Goal: Find specific page/section

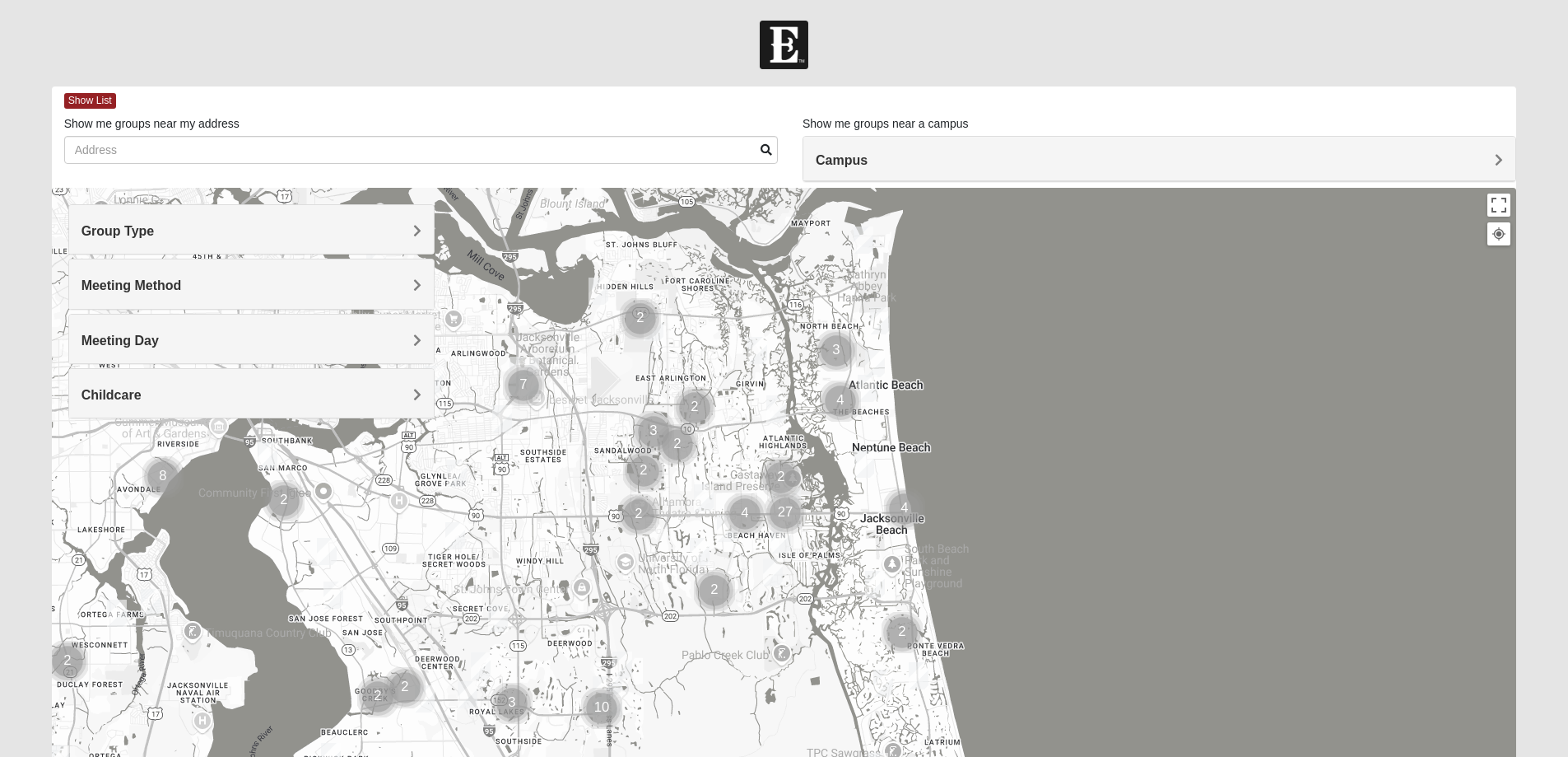
click at [155, 230] on span "Group Type" at bounding box center [118, 231] width 73 height 14
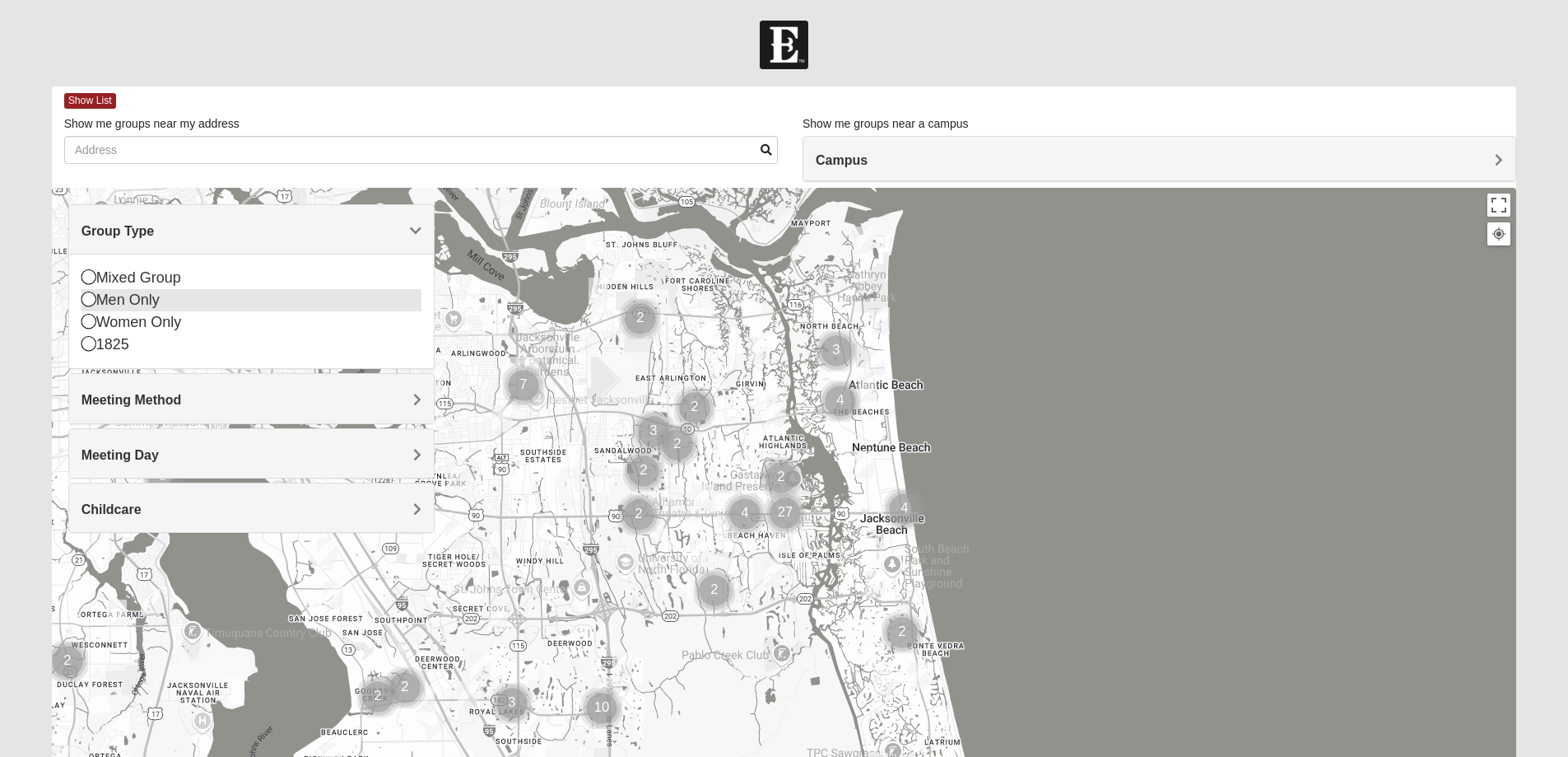
click at [90, 298] on icon at bounding box center [89, 299] width 15 height 15
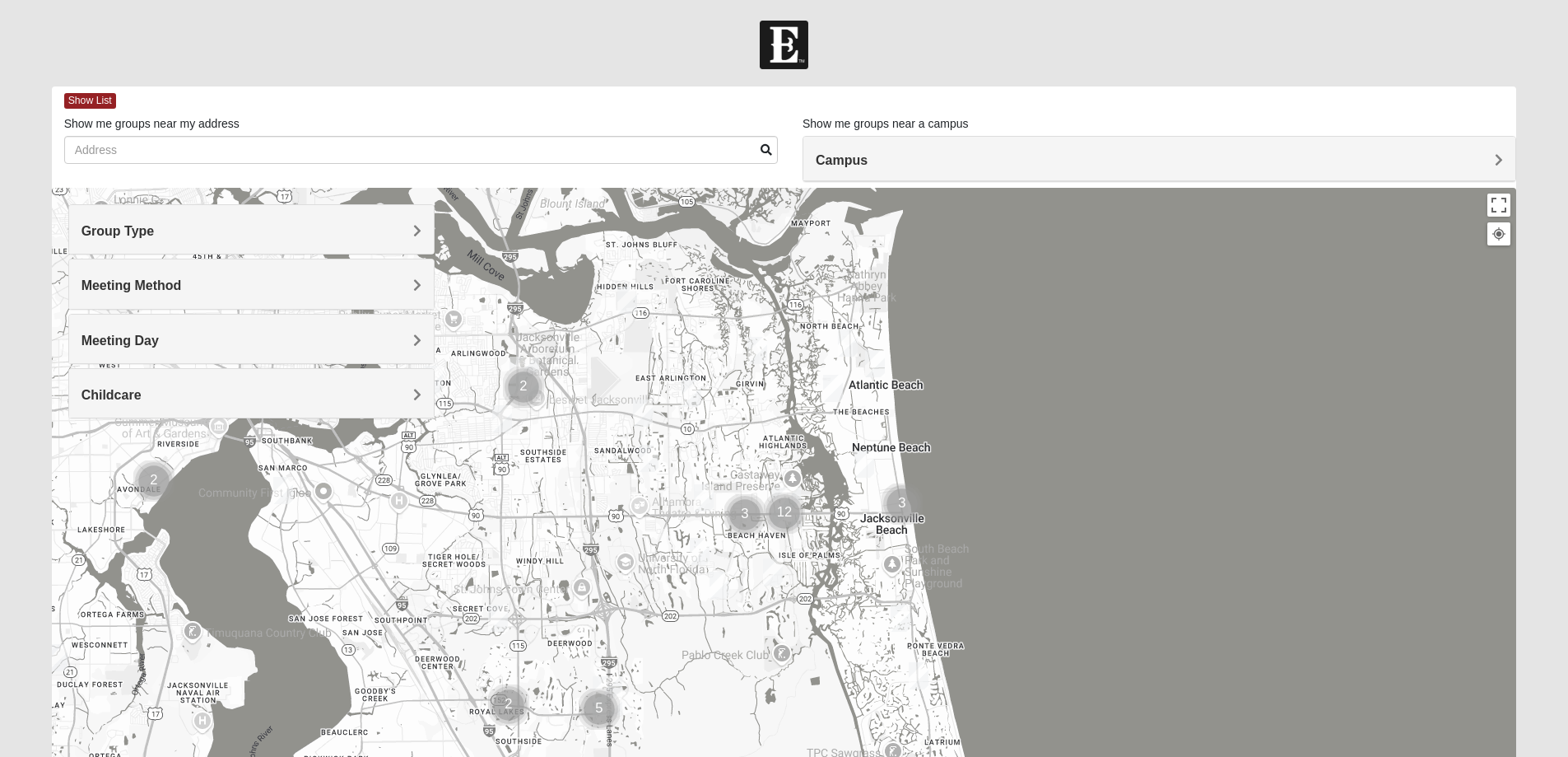
click at [421, 285] on div "Meeting Method" at bounding box center [251, 283] width 365 height 49
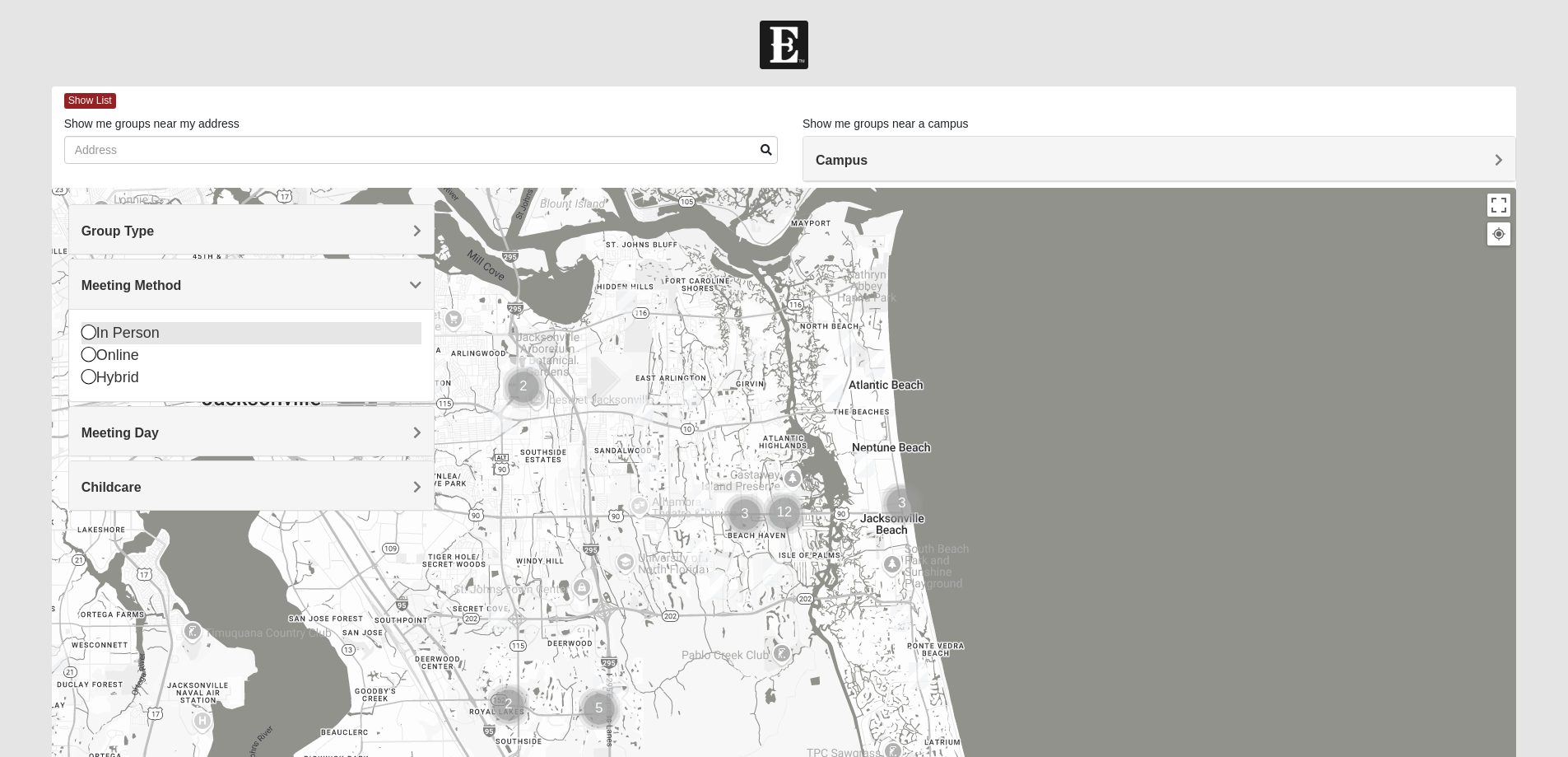
click at [91, 331] on icon at bounding box center [89, 331] width 15 height 15
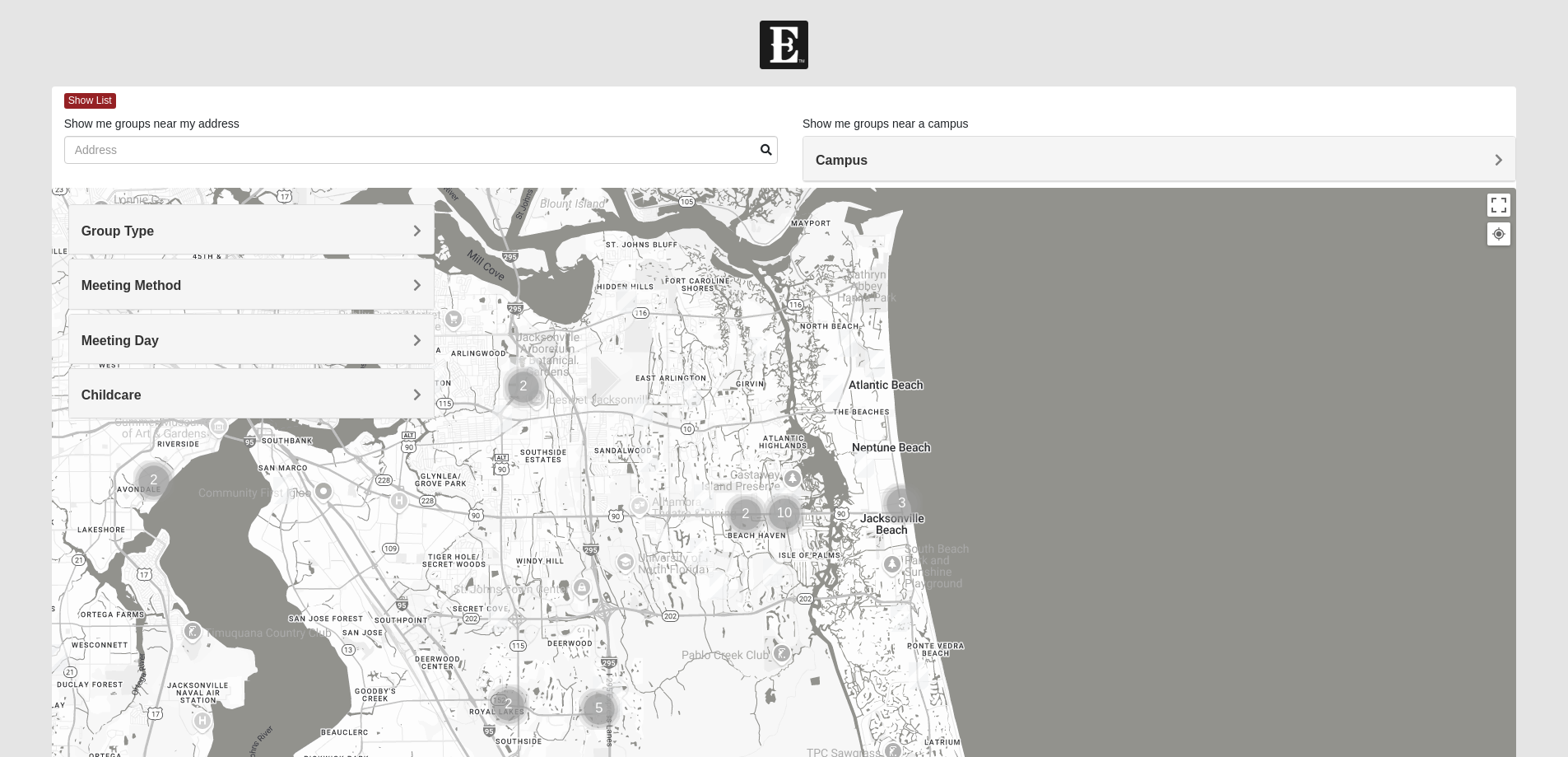
click at [159, 338] on span "Meeting Day" at bounding box center [120, 340] width 77 height 14
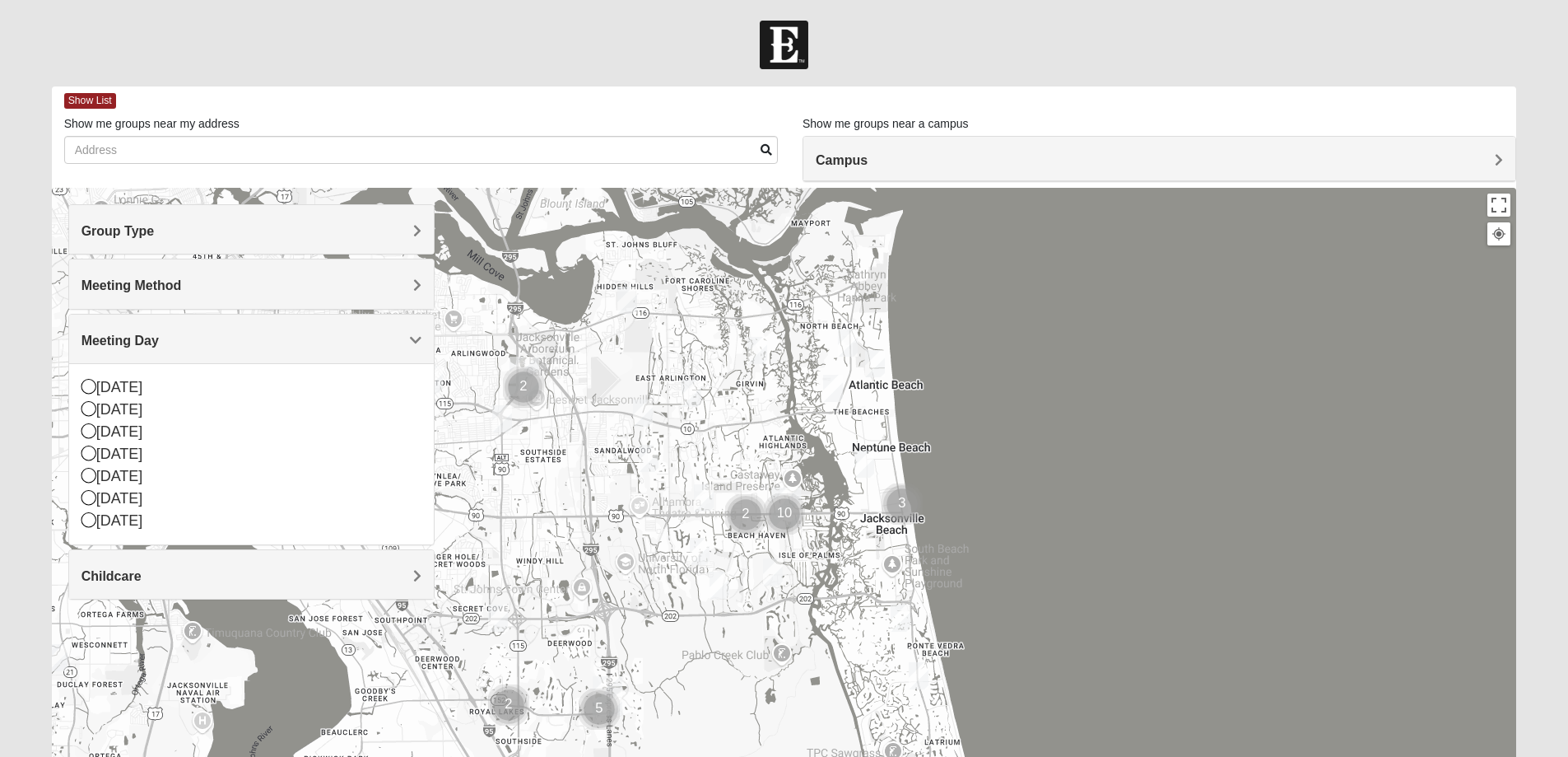
click at [159, 338] on span "Meeting Day" at bounding box center [120, 340] width 77 height 14
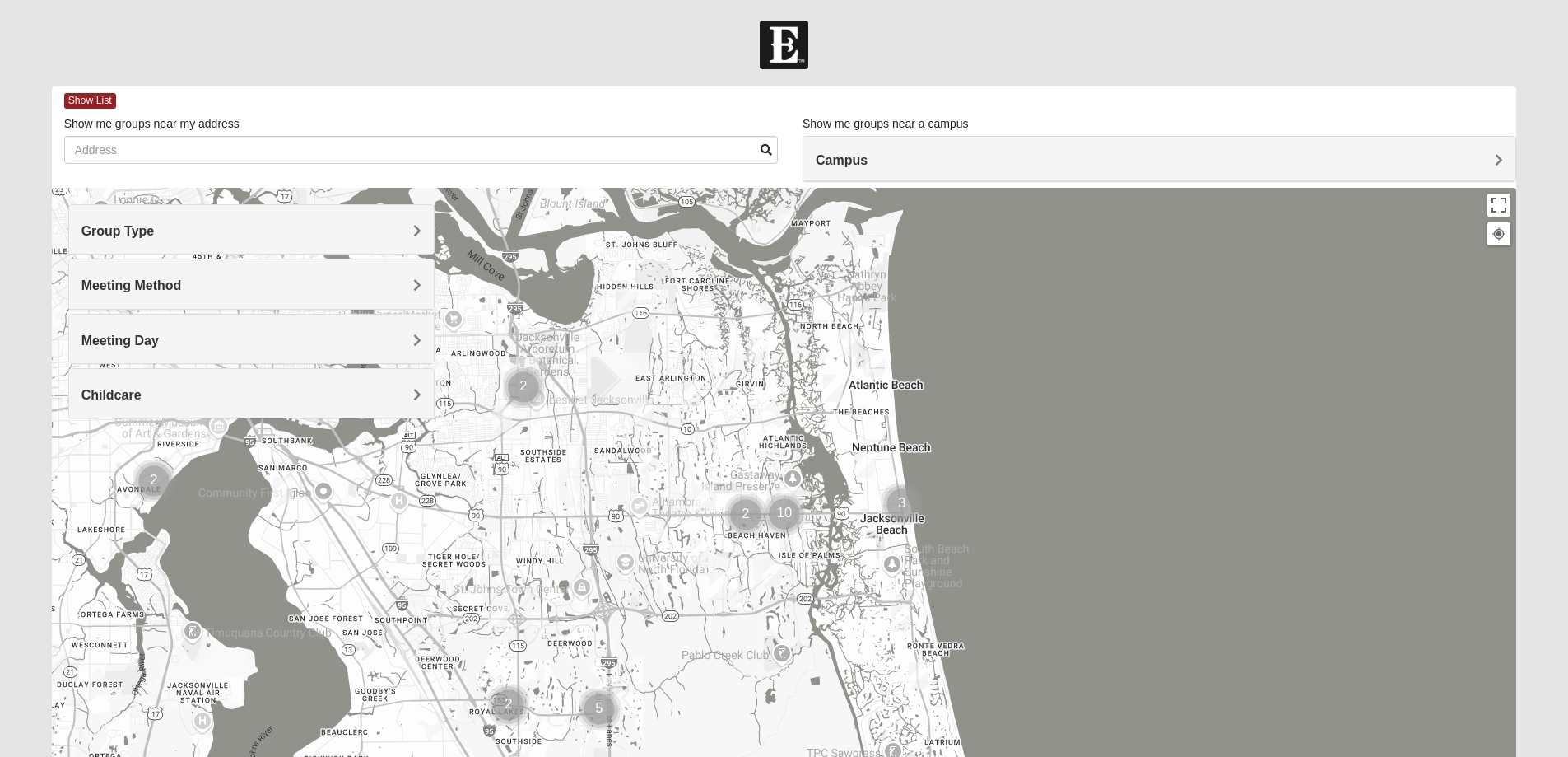
click at [141, 389] on span "Childcare" at bounding box center [112, 394] width 60 height 14
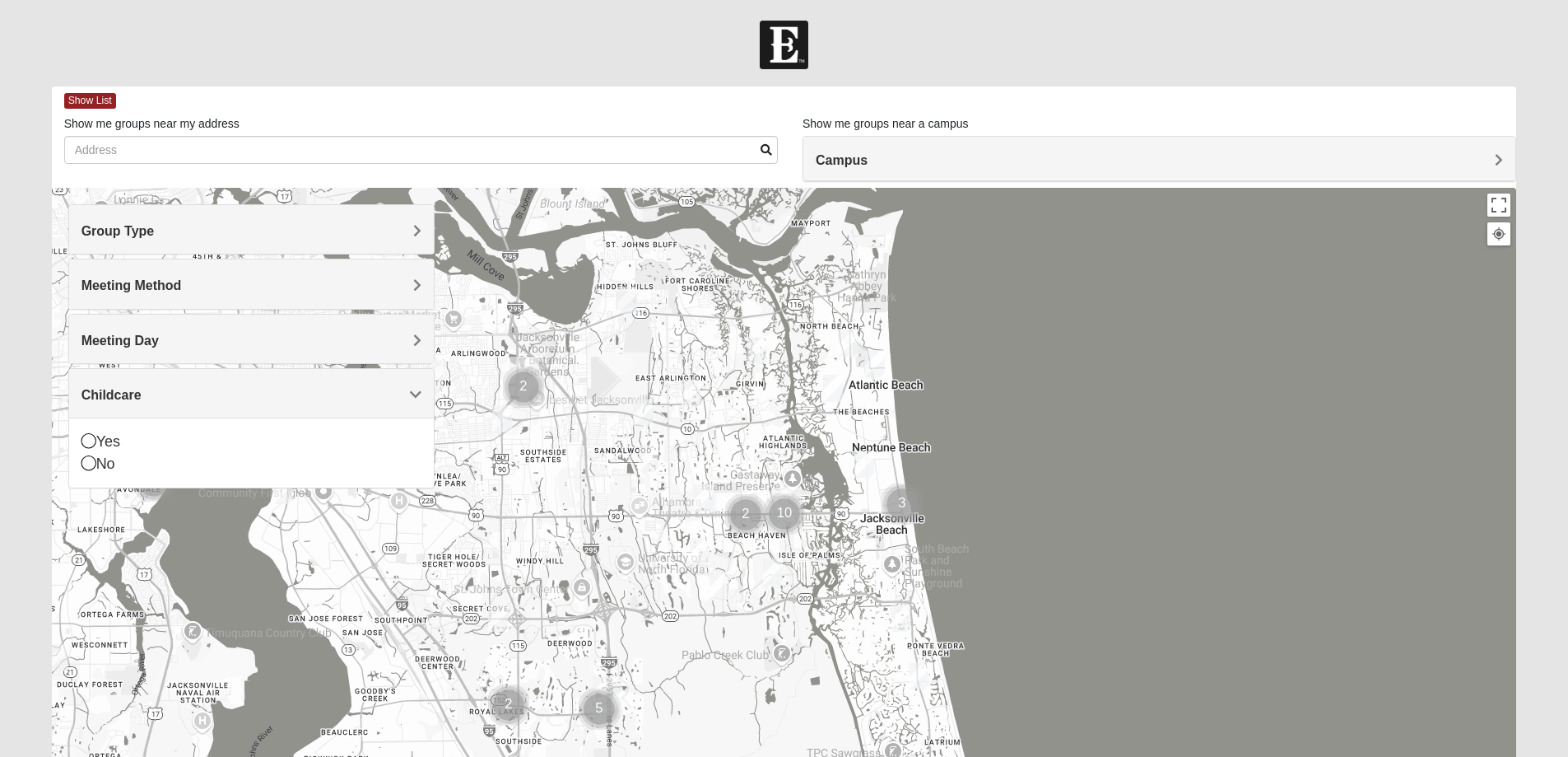
click at [141, 389] on span "Childcare" at bounding box center [112, 394] width 60 height 14
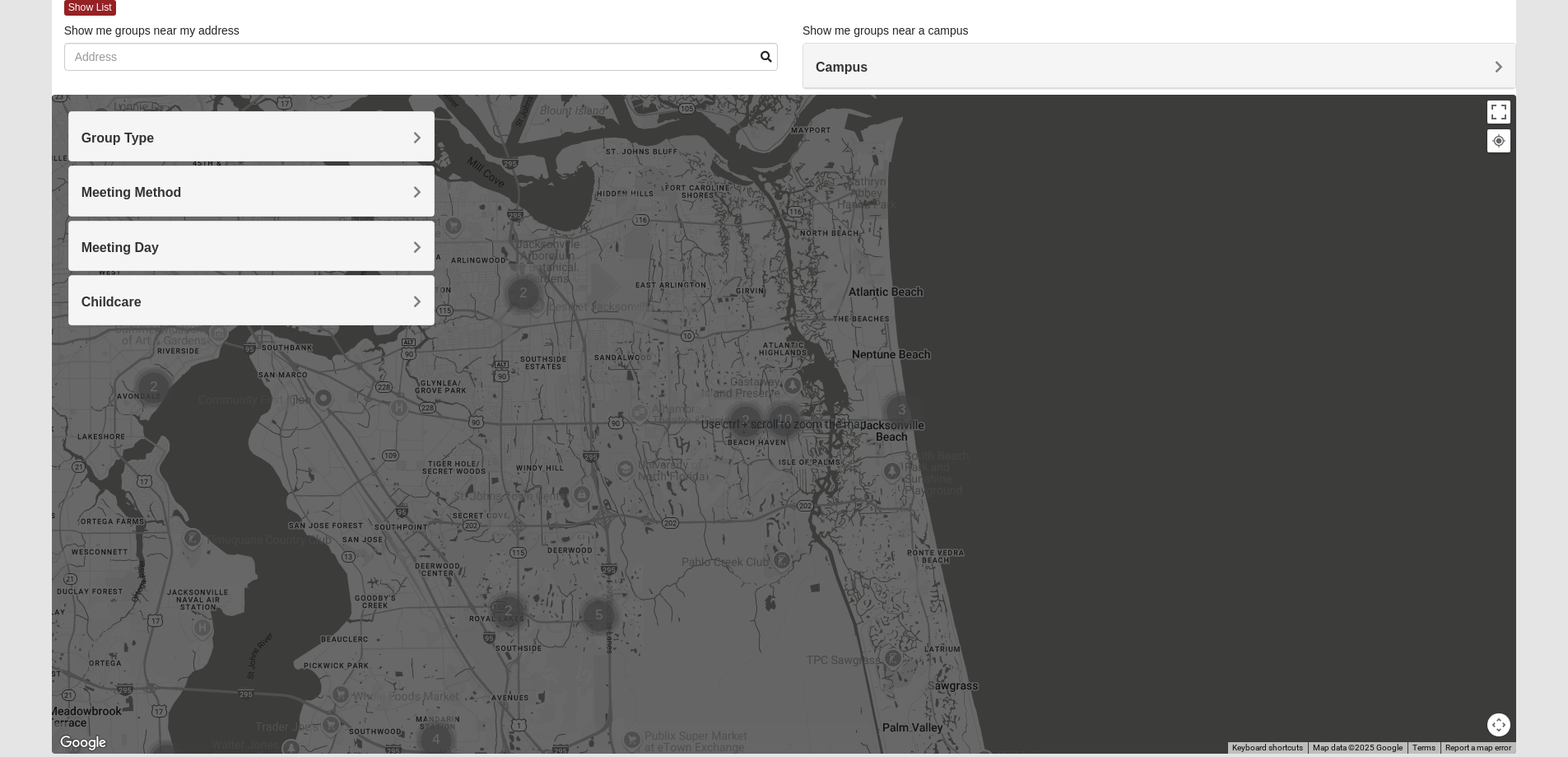
scroll to position [68, 0]
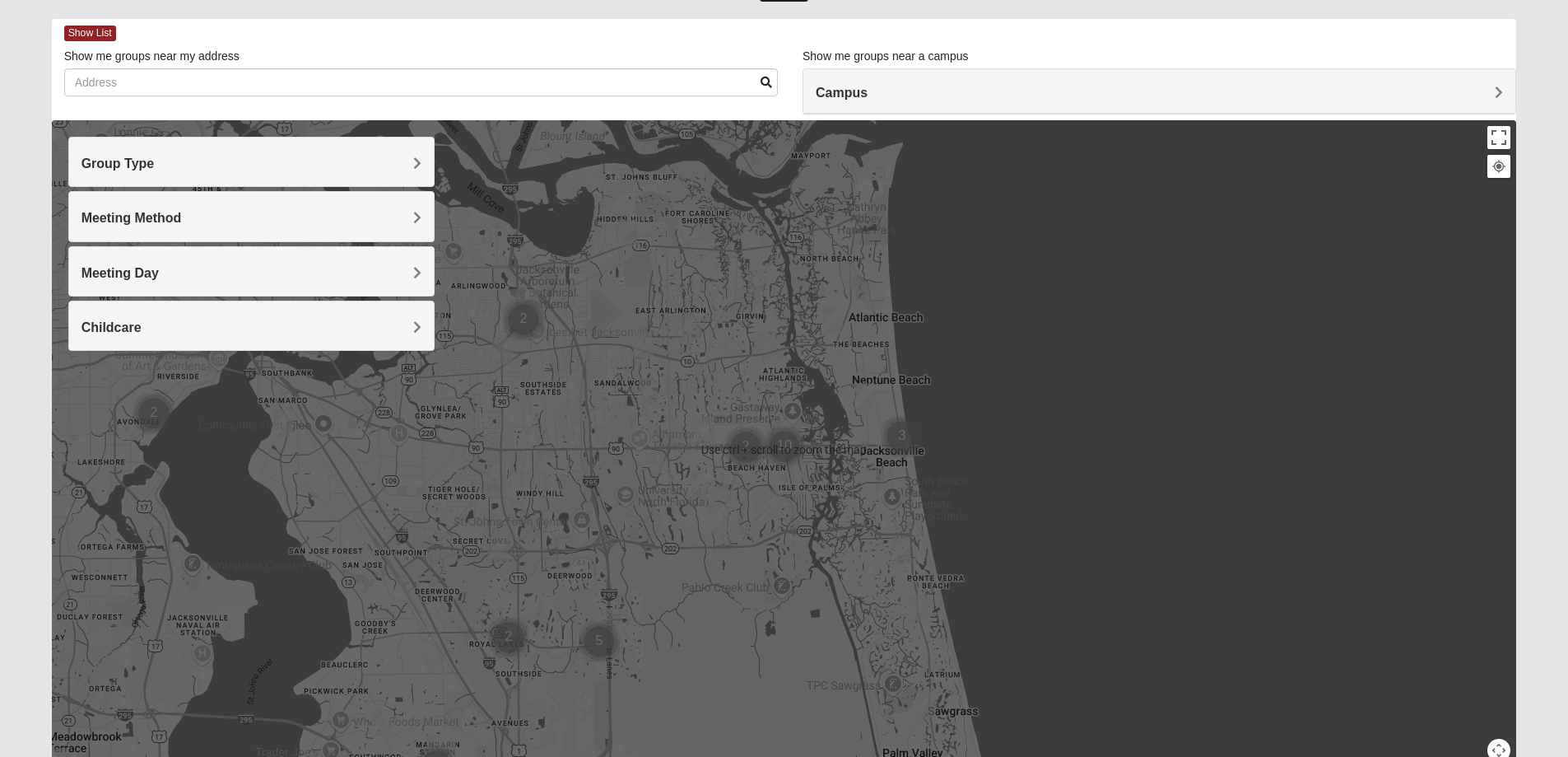
click at [1027, 211] on div at bounding box center [784, 449] width 1466 height 658
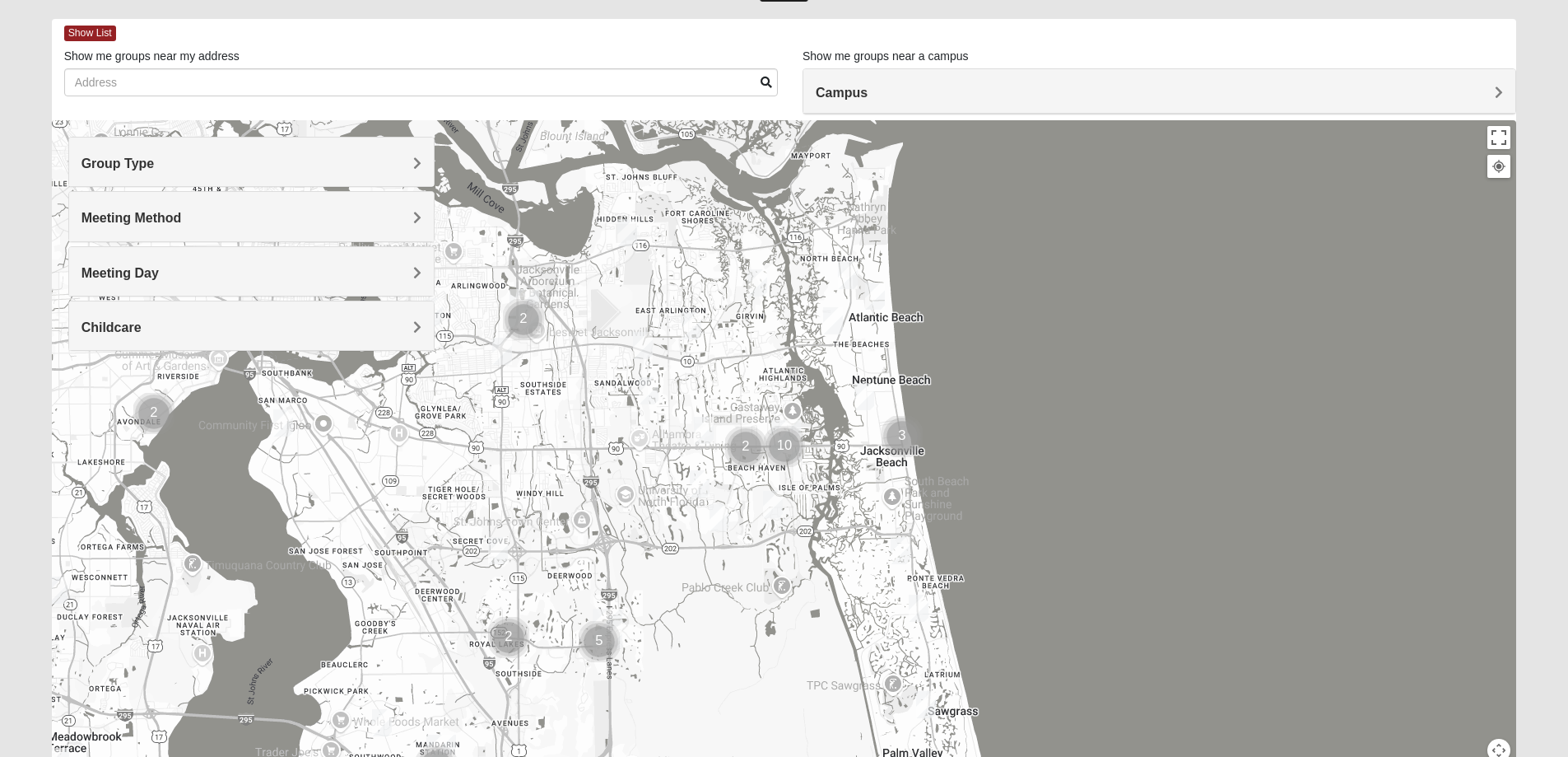
click at [868, 88] on span "Campus" at bounding box center [841, 92] width 52 height 14
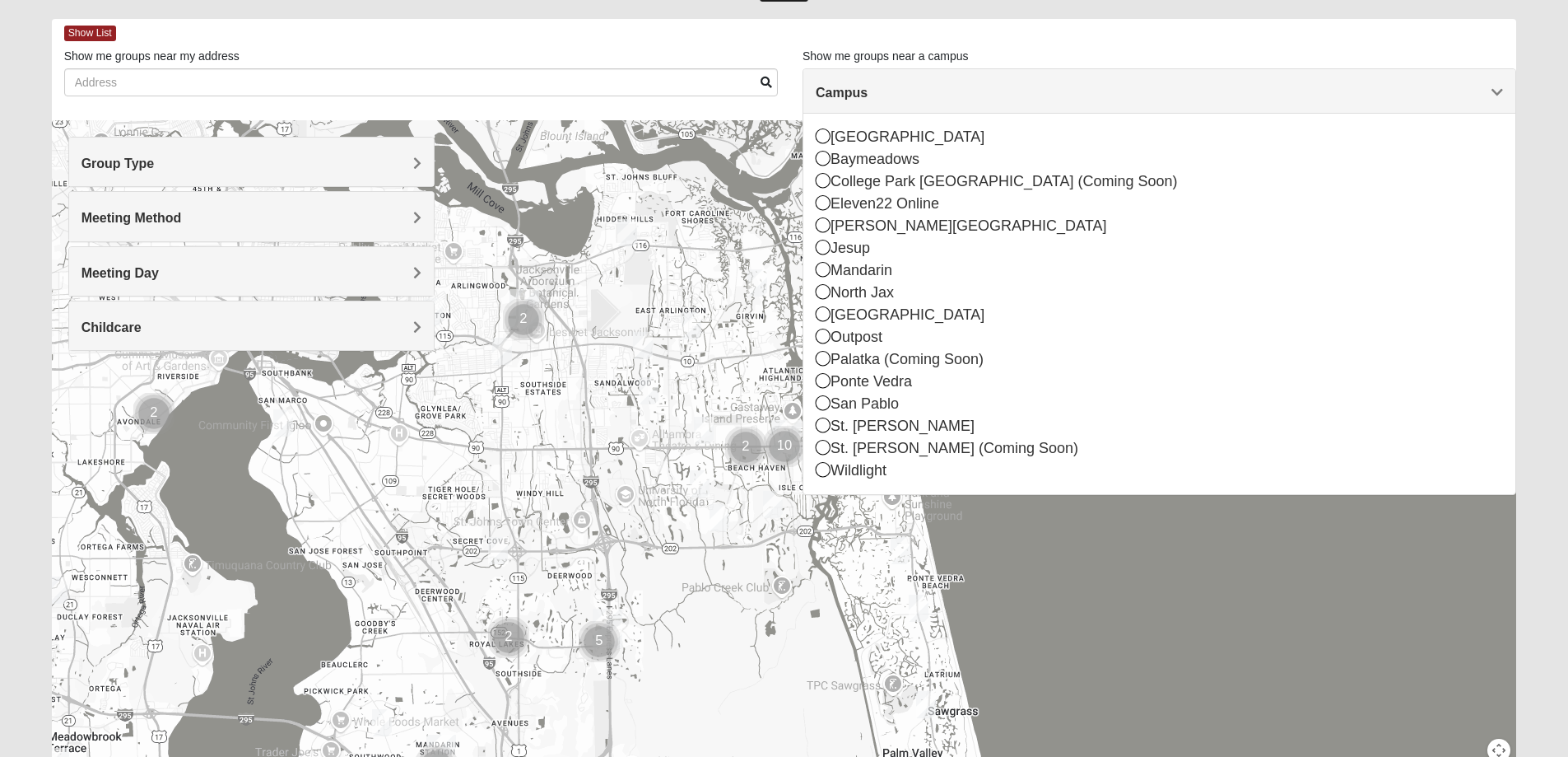
click at [868, 90] on span "Campus" at bounding box center [841, 92] width 52 height 14
